Goal: Information Seeking & Learning: Learn about a topic

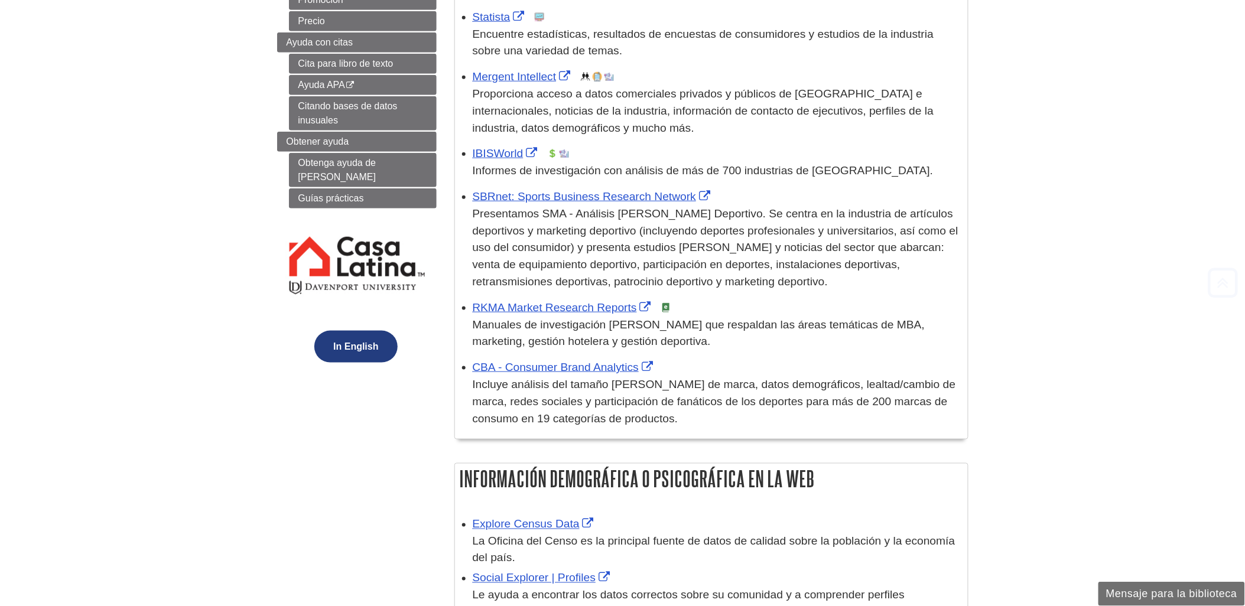
scroll to position [459, 0]
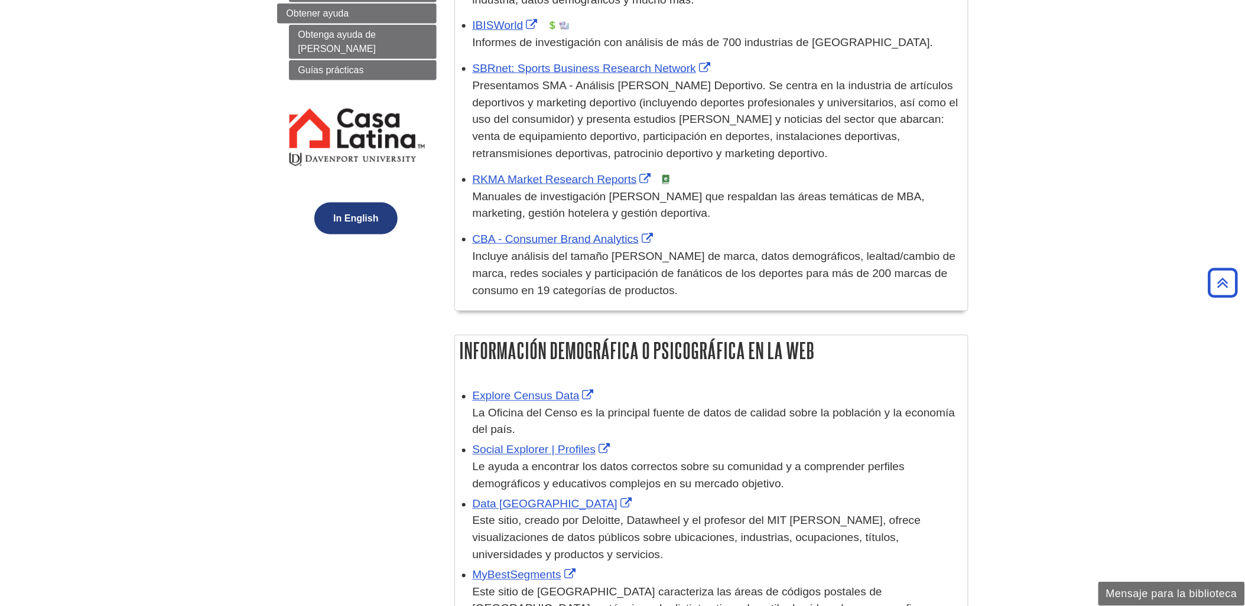
click at [353, 207] on button "In English" at bounding box center [355, 219] width 83 height 32
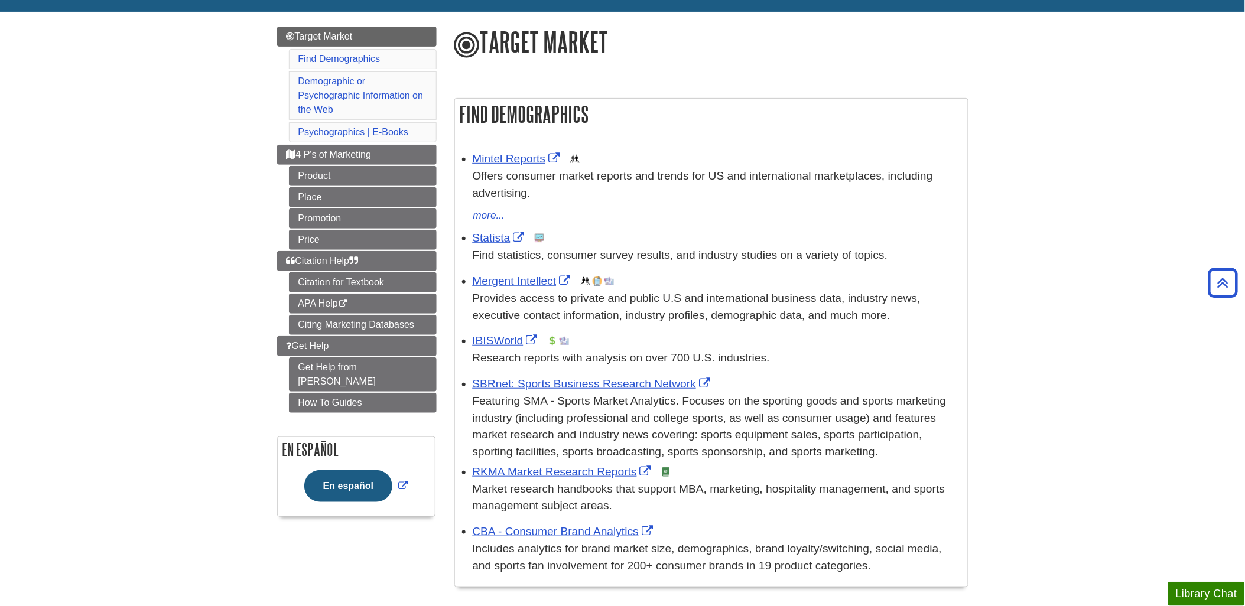
scroll to position [66, 0]
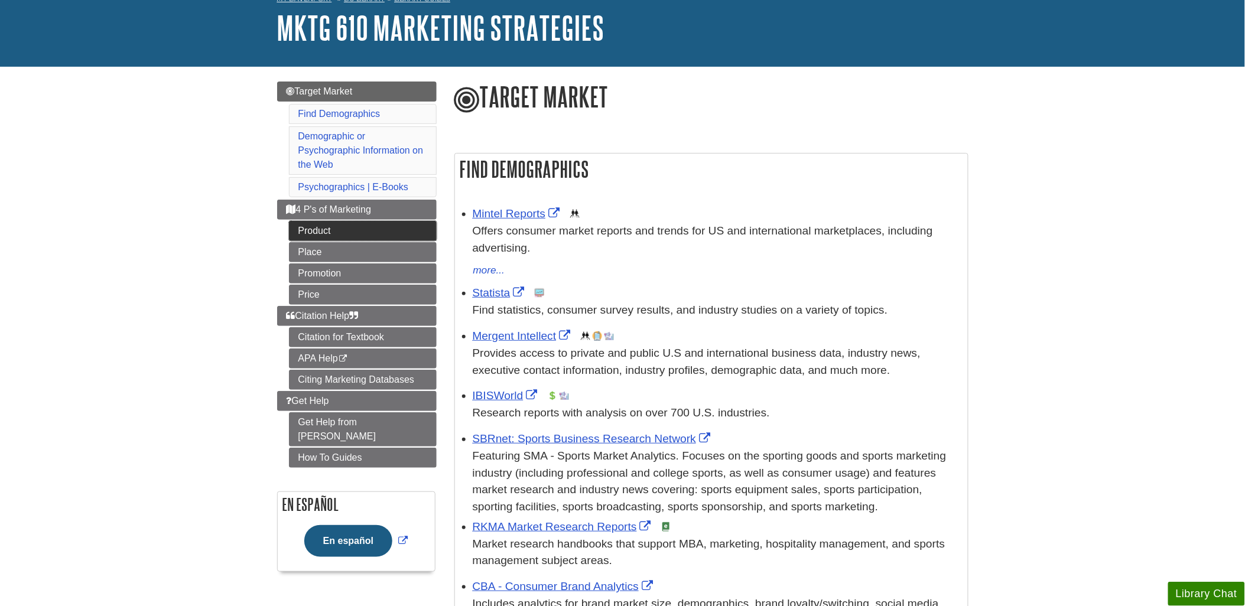
click at [336, 233] on link "Product" at bounding box center [363, 231] width 148 height 20
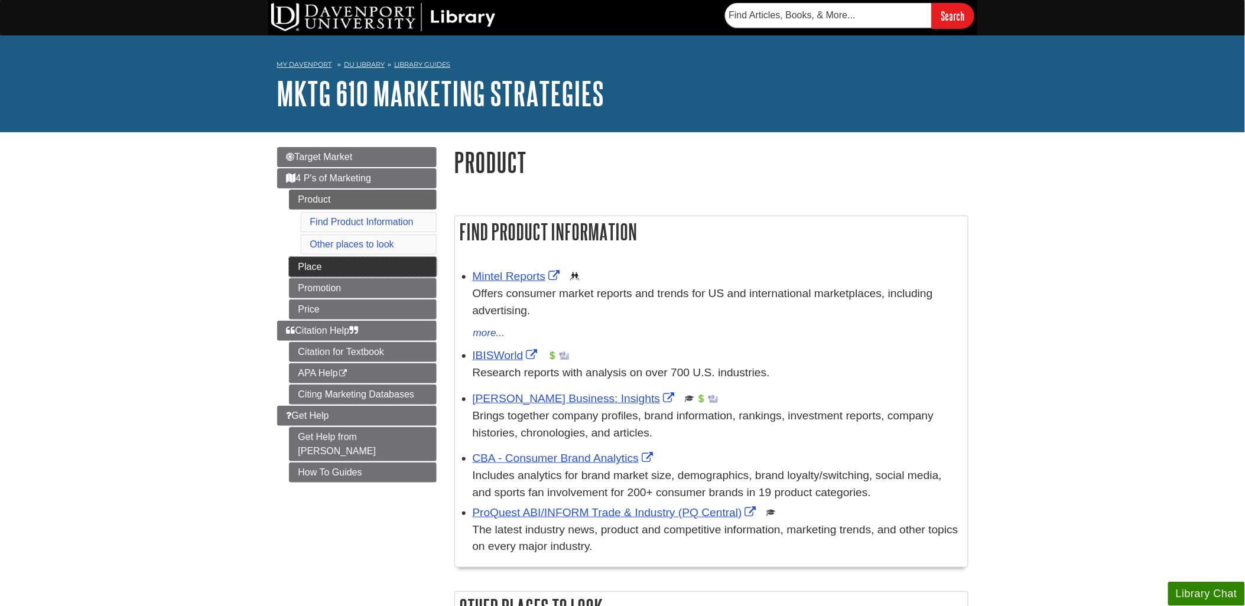
click at [323, 268] on link "Place" at bounding box center [363, 267] width 148 height 20
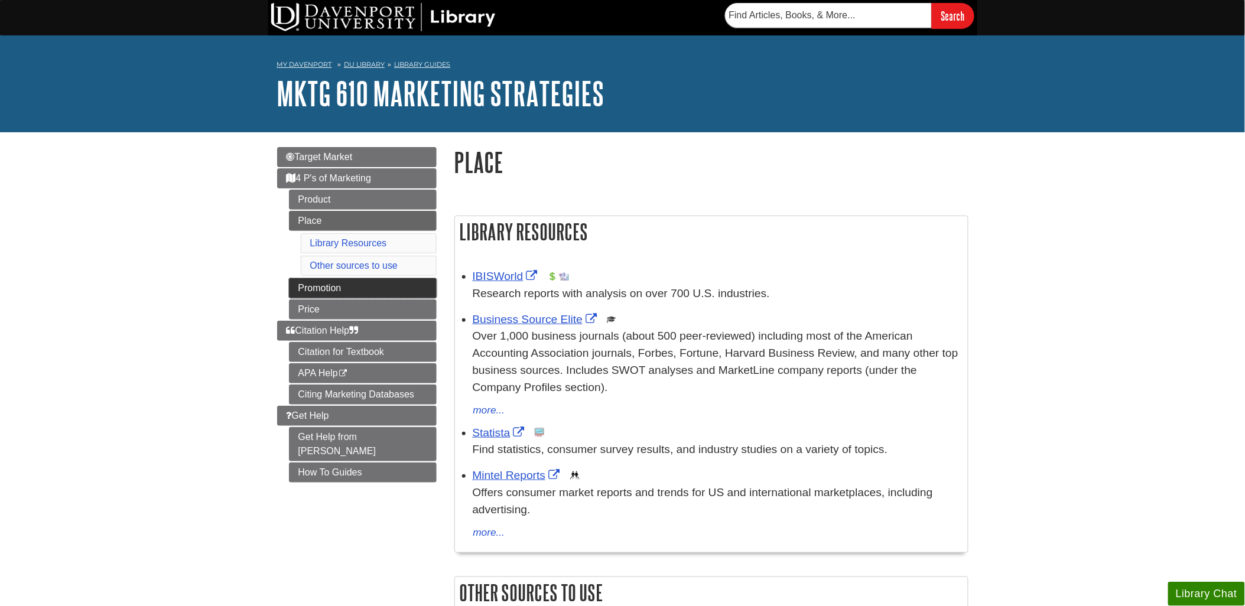
click at [310, 291] on link "Promotion" at bounding box center [363, 288] width 148 height 20
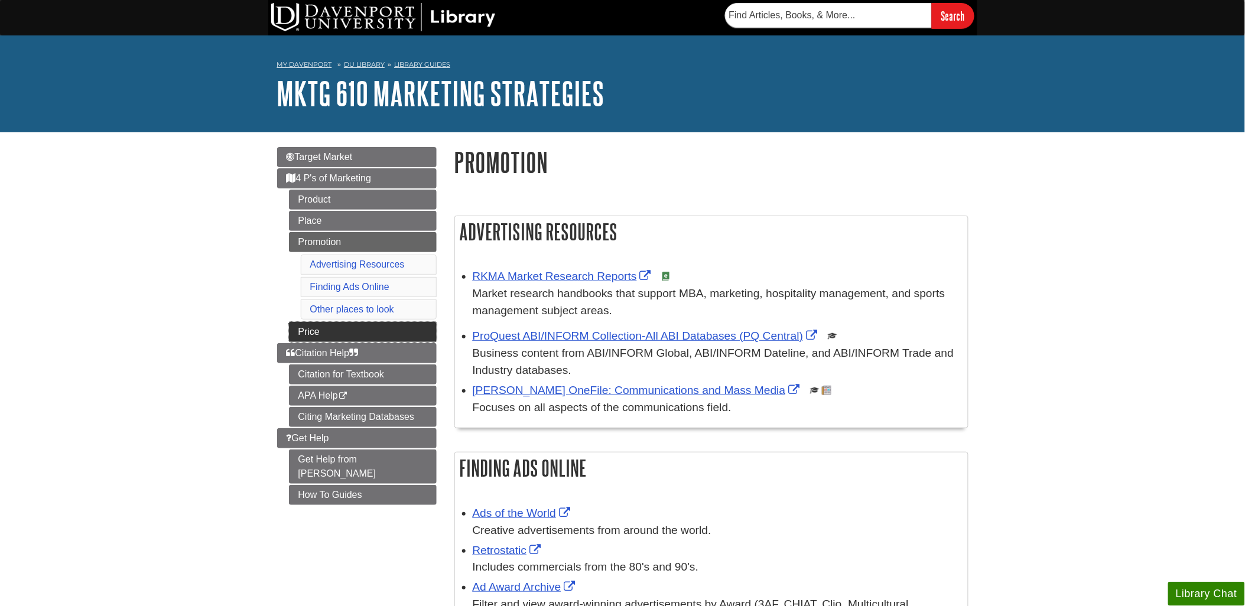
click at [349, 331] on link "Price" at bounding box center [363, 332] width 148 height 20
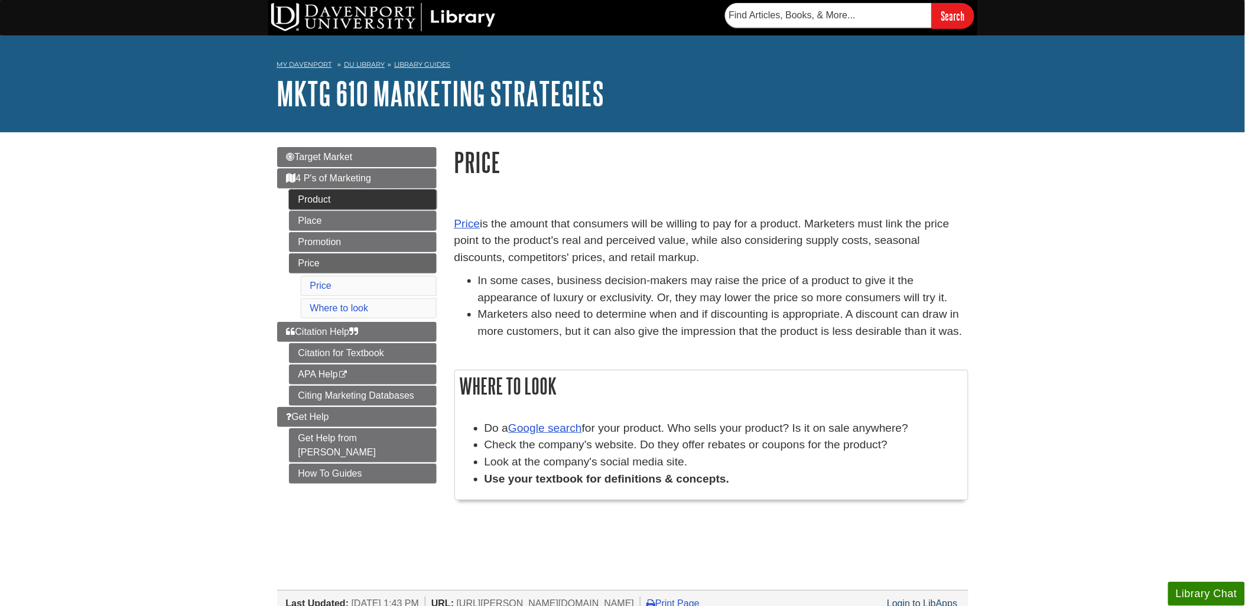
click at [354, 200] on link "Product" at bounding box center [363, 200] width 148 height 20
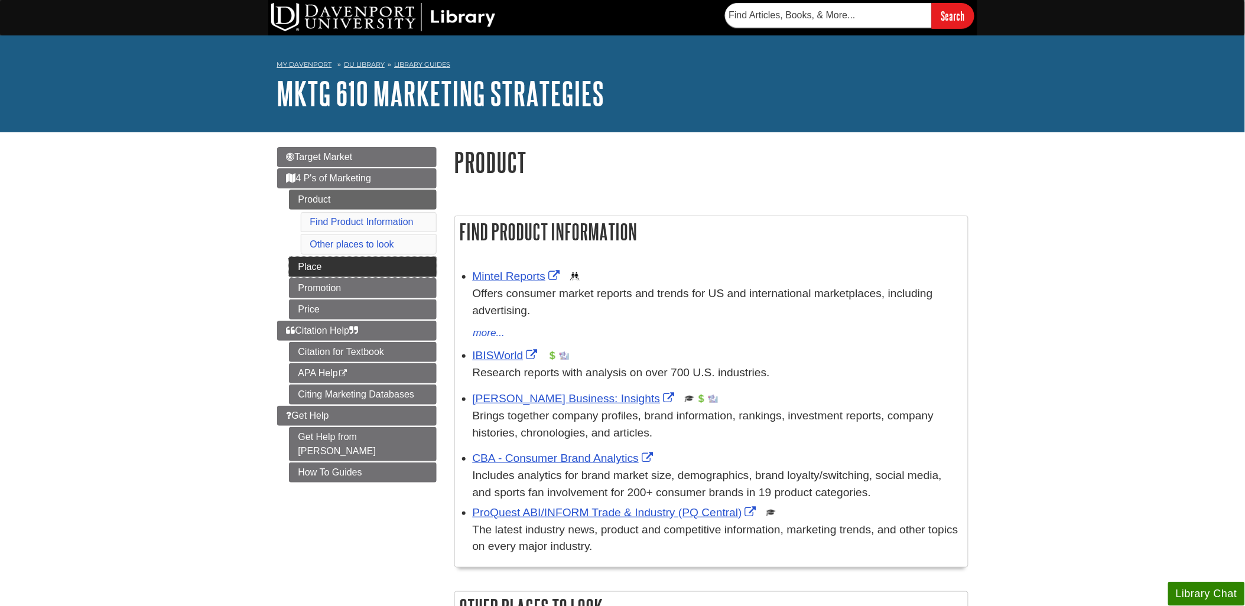
click at [334, 269] on link "Place" at bounding box center [363, 267] width 148 height 20
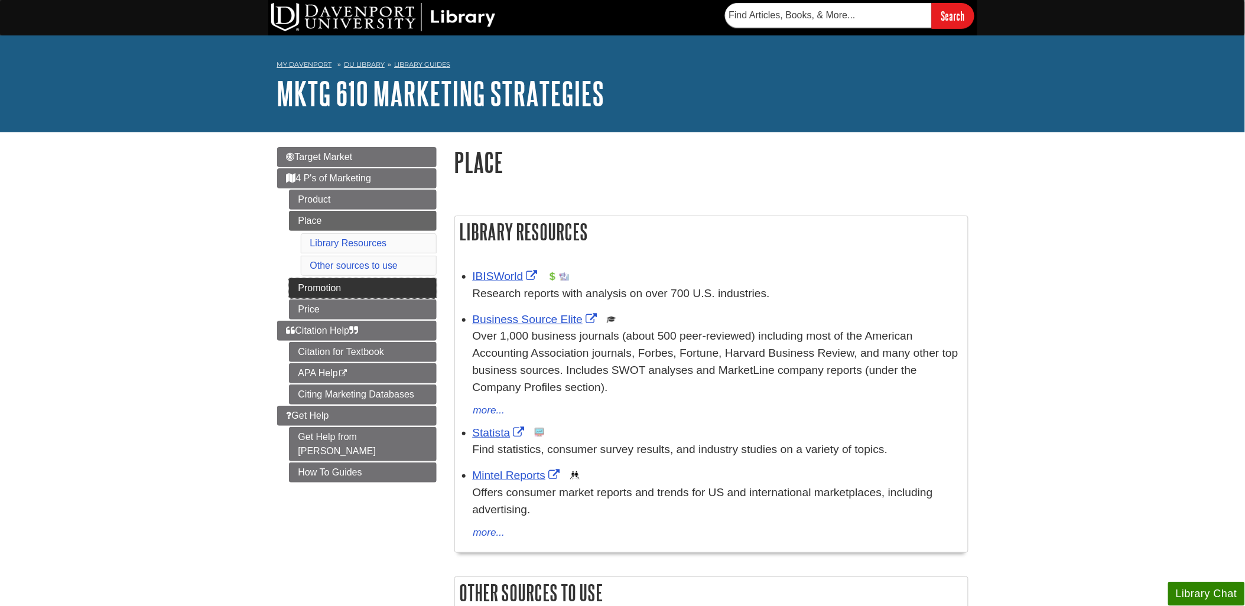
click at [334, 286] on link "Promotion" at bounding box center [363, 288] width 148 height 20
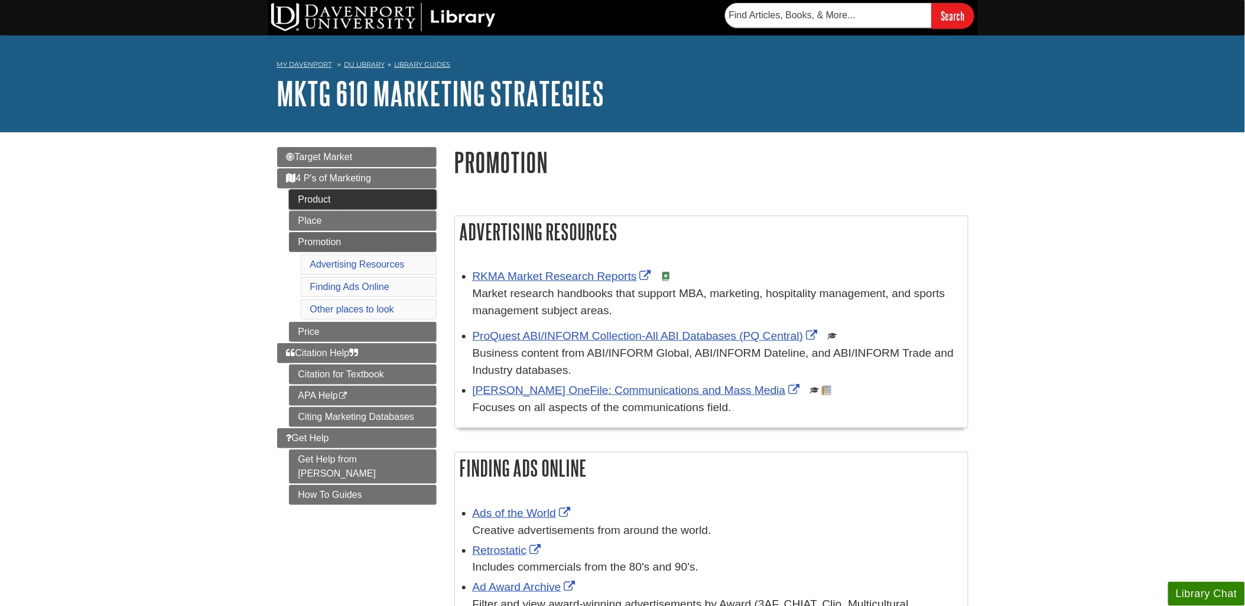
click at [344, 198] on link "Product" at bounding box center [363, 200] width 148 height 20
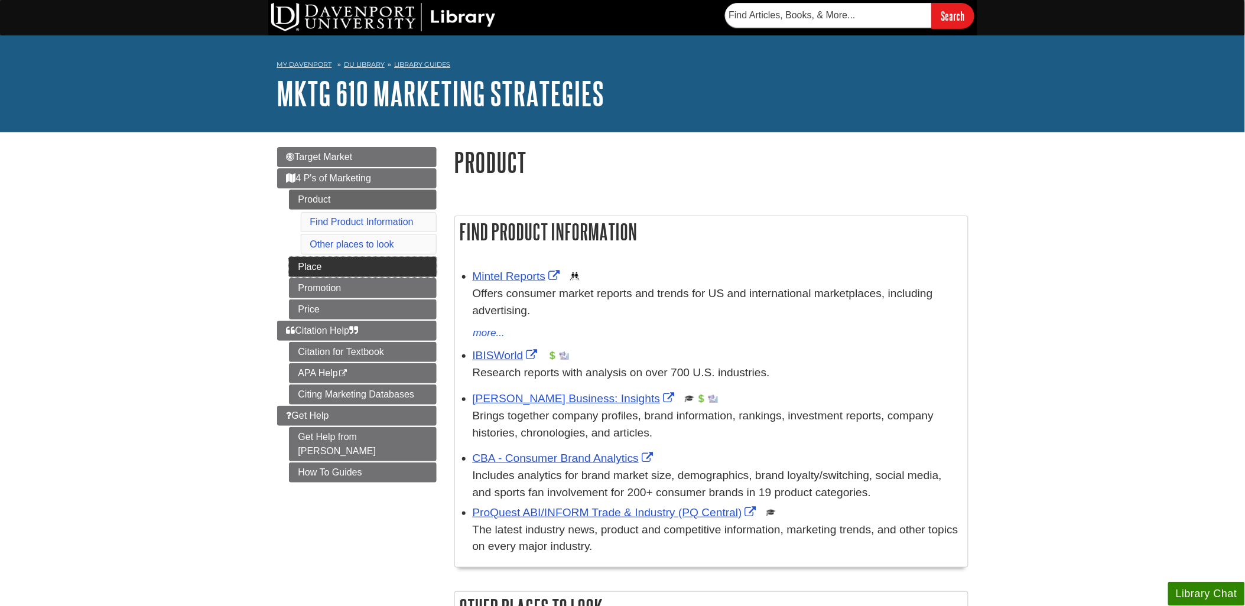
click at [310, 262] on link "Place" at bounding box center [363, 267] width 148 height 20
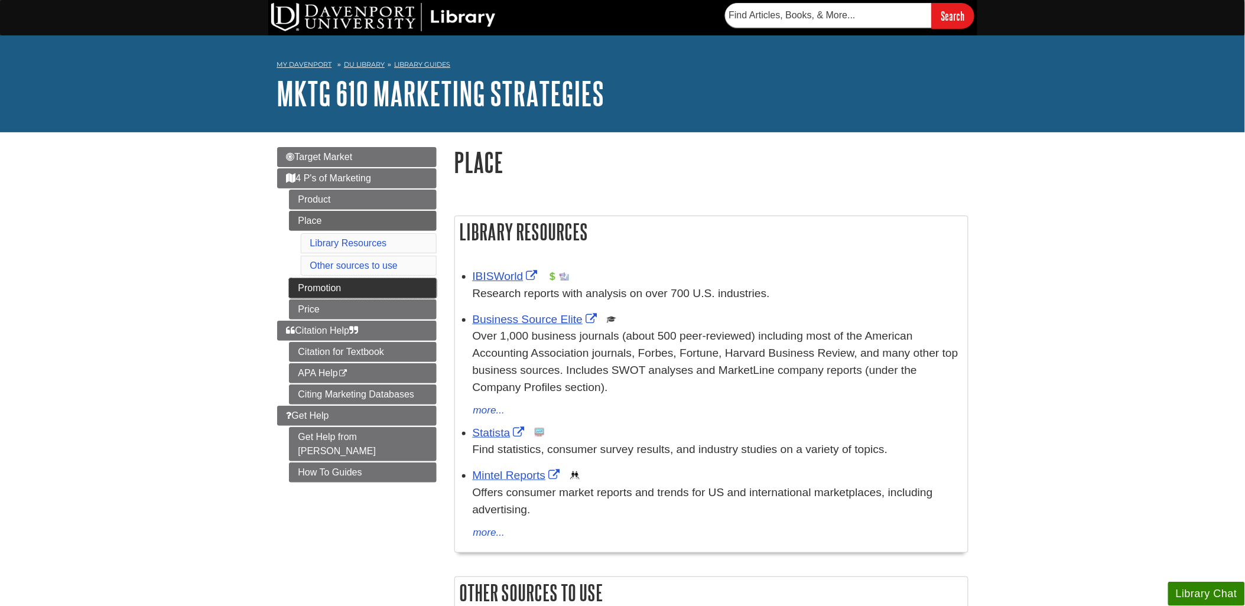
click at [322, 286] on link "Promotion" at bounding box center [363, 288] width 148 height 20
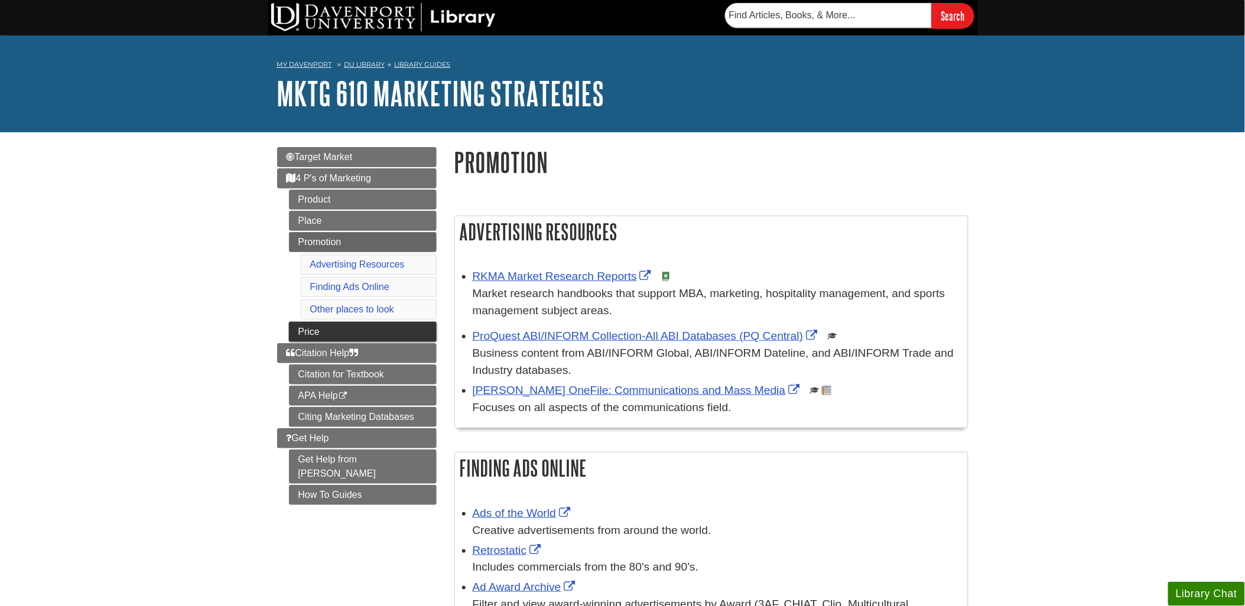
click at [316, 329] on link "Price" at bounding box center [363, 332] width 148 height 20
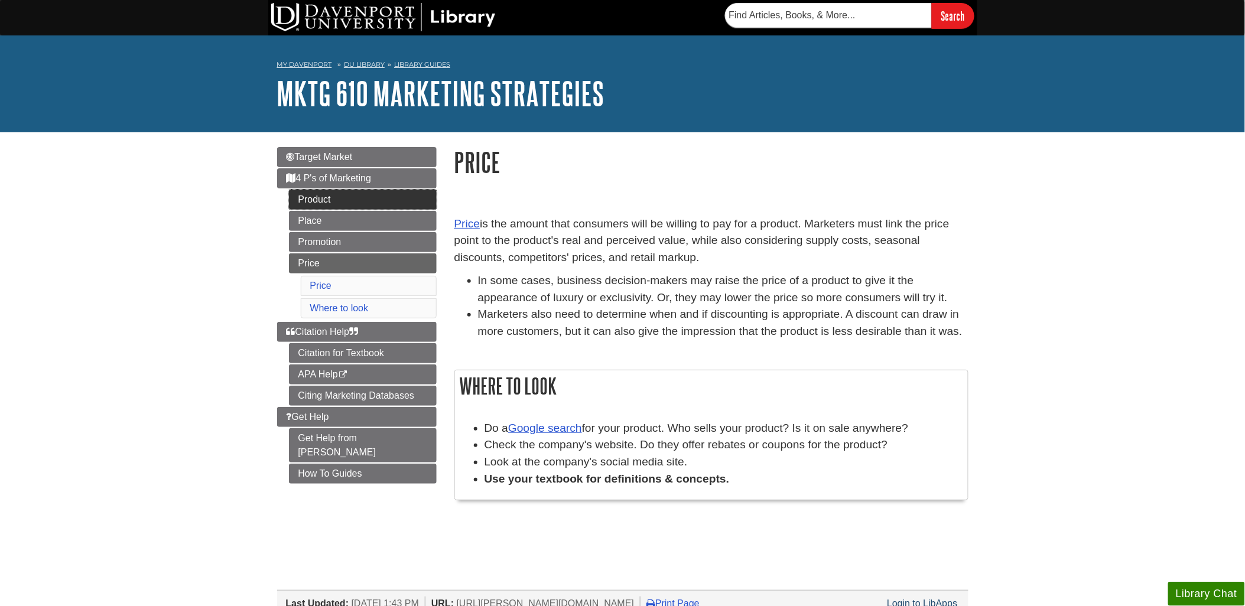
click at [311, 201] on link "Product" at bounding box center [363, 200] width 148 height 20
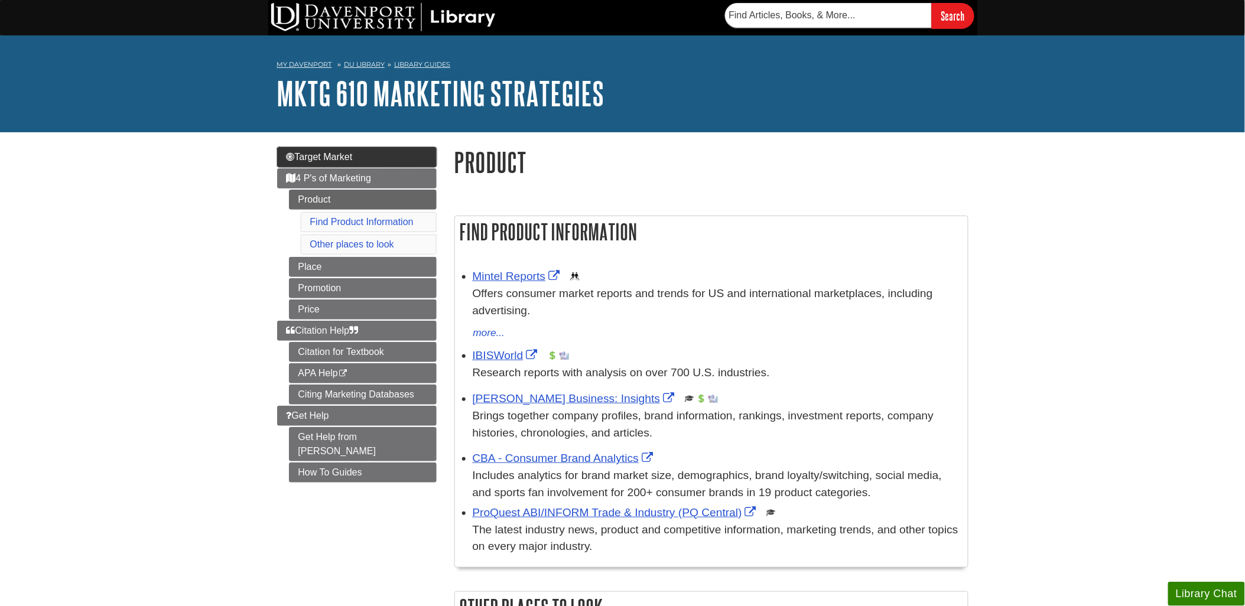
click at [349, 157] on span "Target Market" at bounding box center [320, 157] width 66 height 10
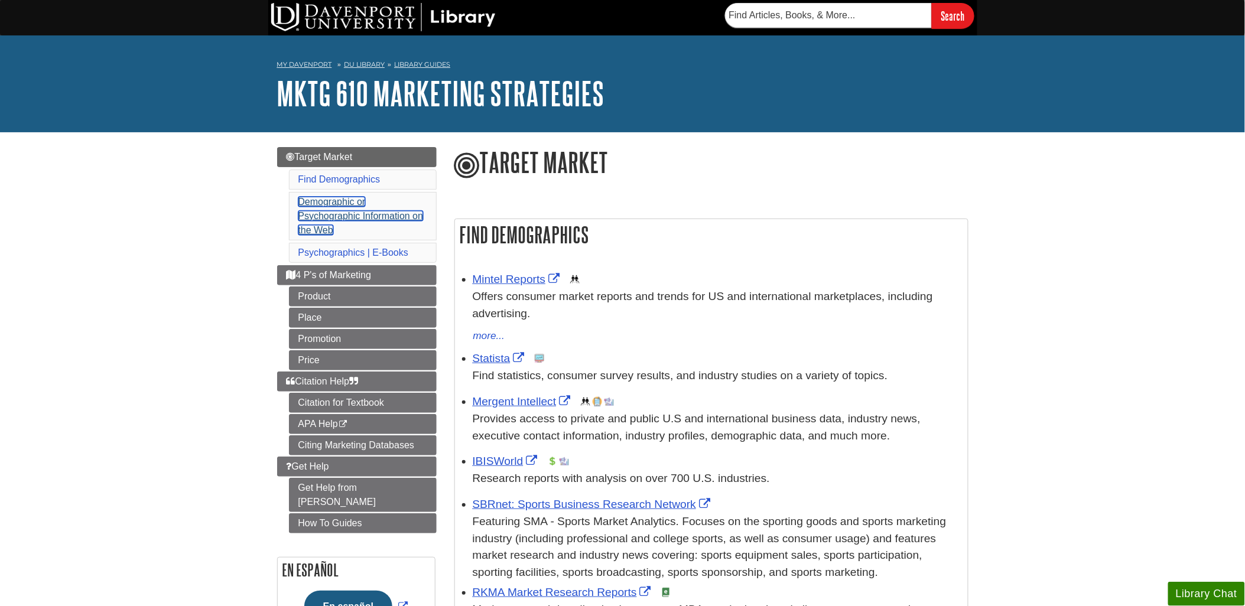
click at [338, 219] on link "Demographic or Psychographic Information on the Web" at bounding box center [360, 216] width 125 height 38
drag, startPoint x: 1443, startPoint y: 429, endPoint x: 2517, endPoint y: 470, distance: 1074.8
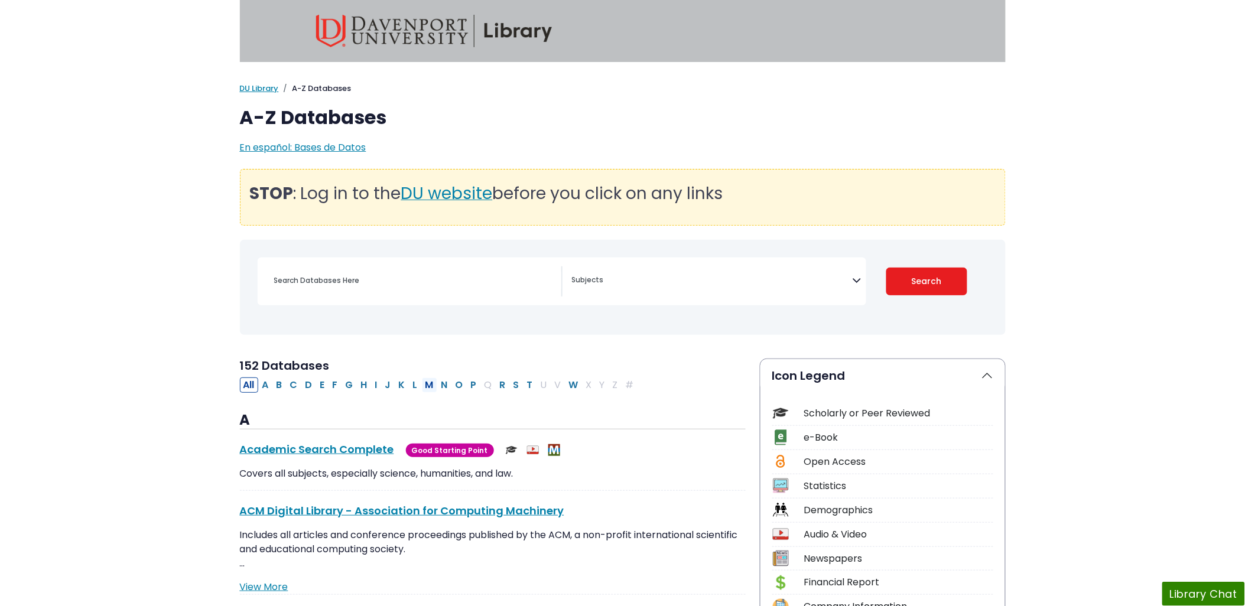
click at [426, 385] on button "M" at bounding box center [429, 385] width 15 height 15
select select "Database Subject Filter"
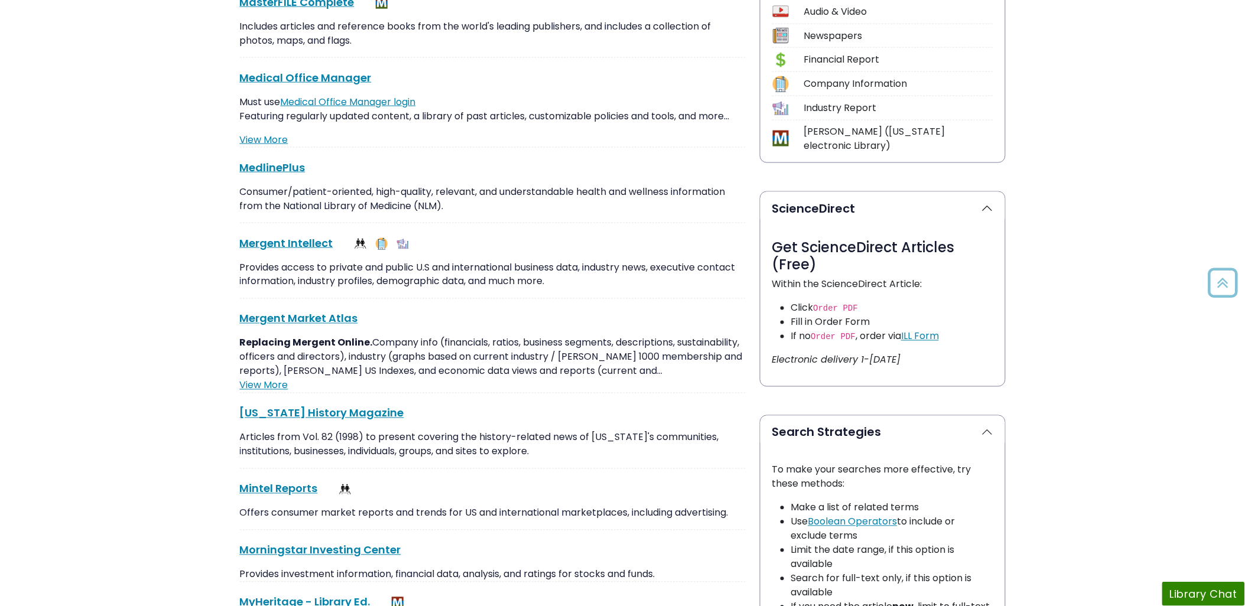
scroll to position [525, 0]
click at [272, 382] on link "View More" at bounding box center [264, 384] width 48 height 14
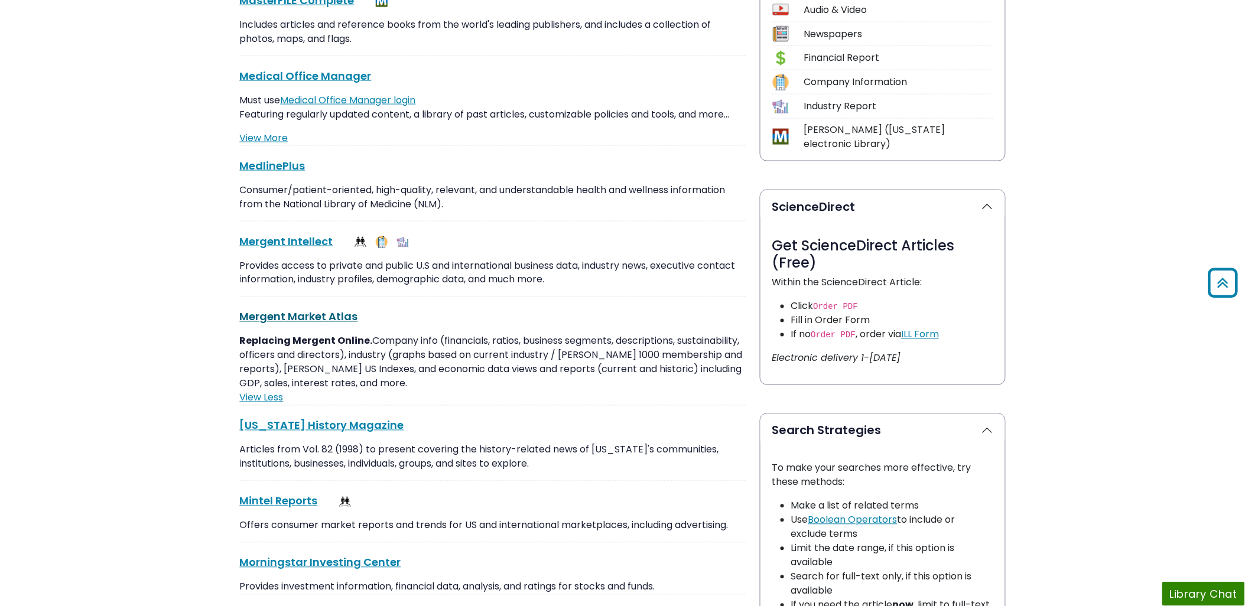
click at [272, 312] on link "Mergent Market Atlas This link opens in a new window" at bounding box center [299, 317] width 118 height 15
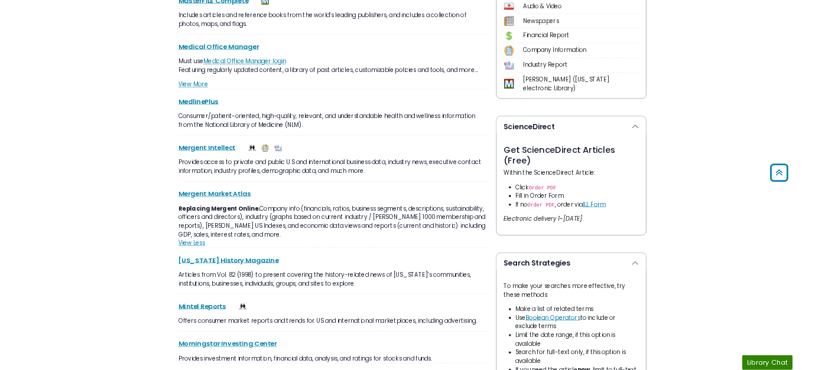
scroll to position [0, 0]
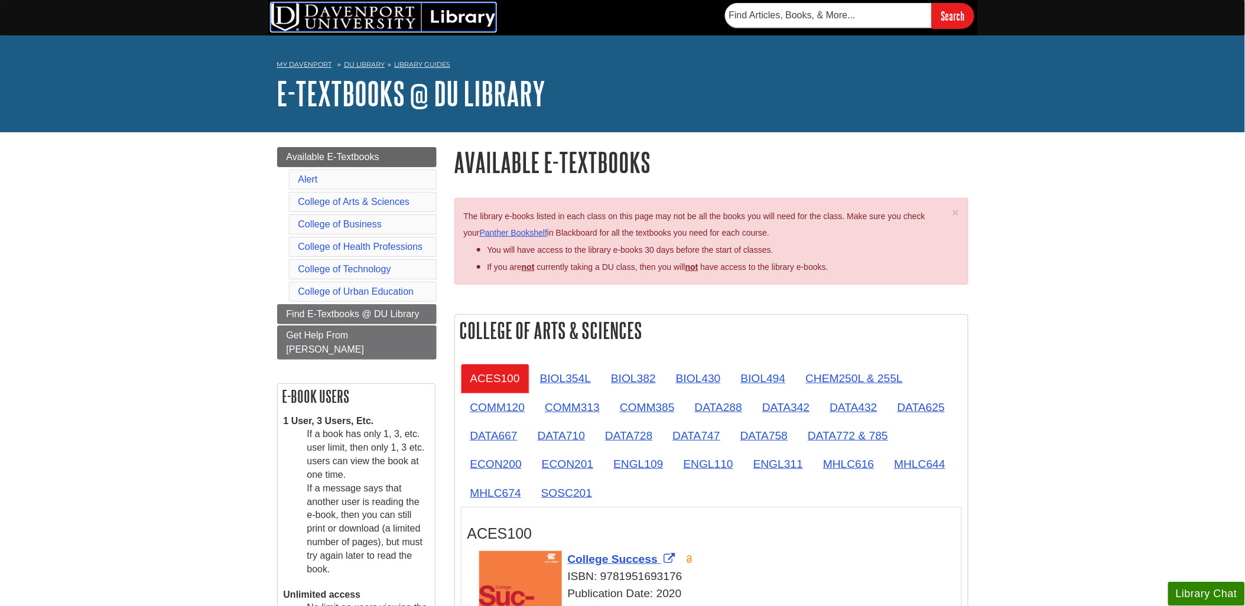
click at [447, 14] on img at bounding box center [383, 17] width 224 height 28
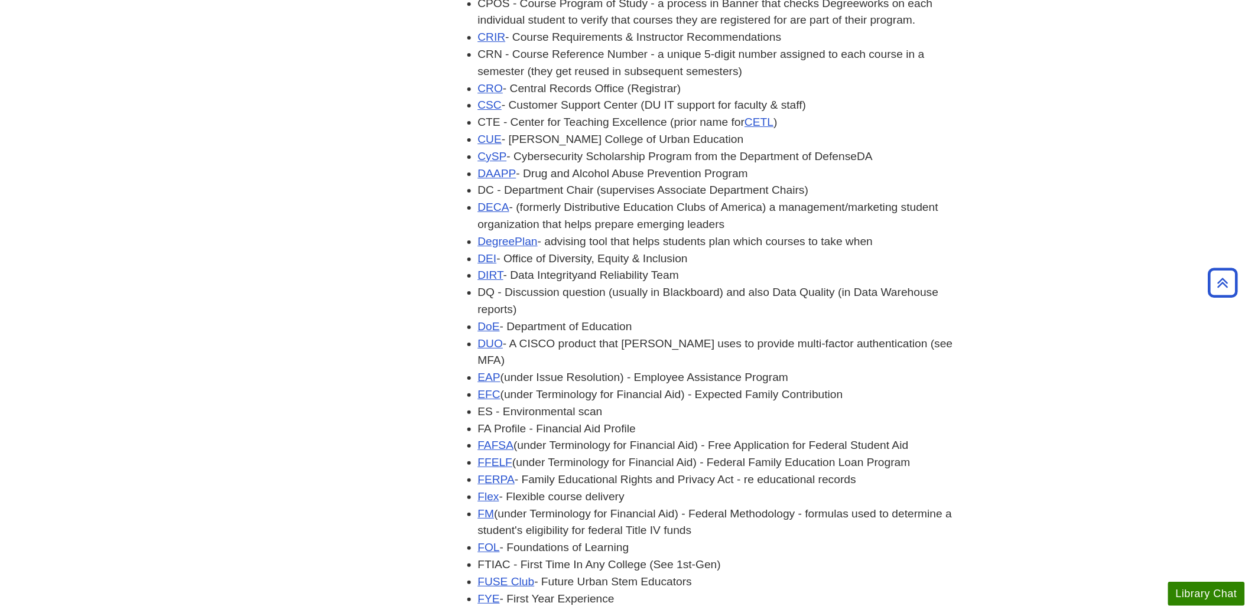
scroll to position [1430, 0]
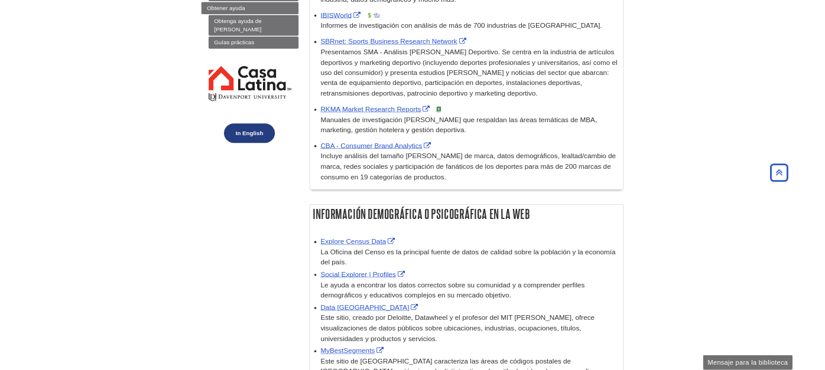
scroll to position [459, 0]
